Goal: Task Accomplishment & Management: Manage account settings

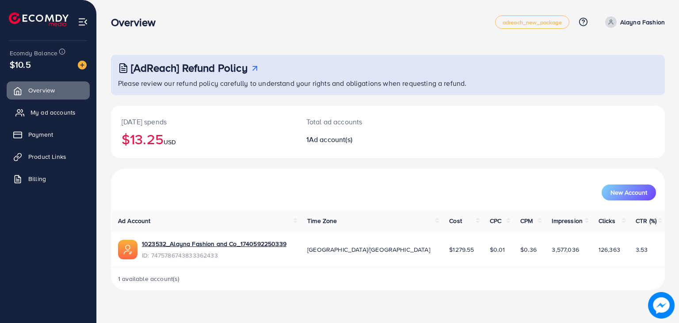
click at [38, 111] on span "My ad accounts" at bounding box center [52, 112] width 45 height 9
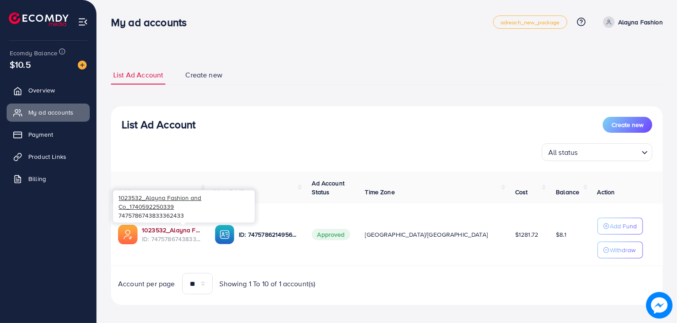
click at [168, 230] on link "1023532_Alayna Fashion and Co_1740592250339" at bounding box center [171, 229] width 59 height 9
